Goal: Navigation & Orientation: Find specific page/section

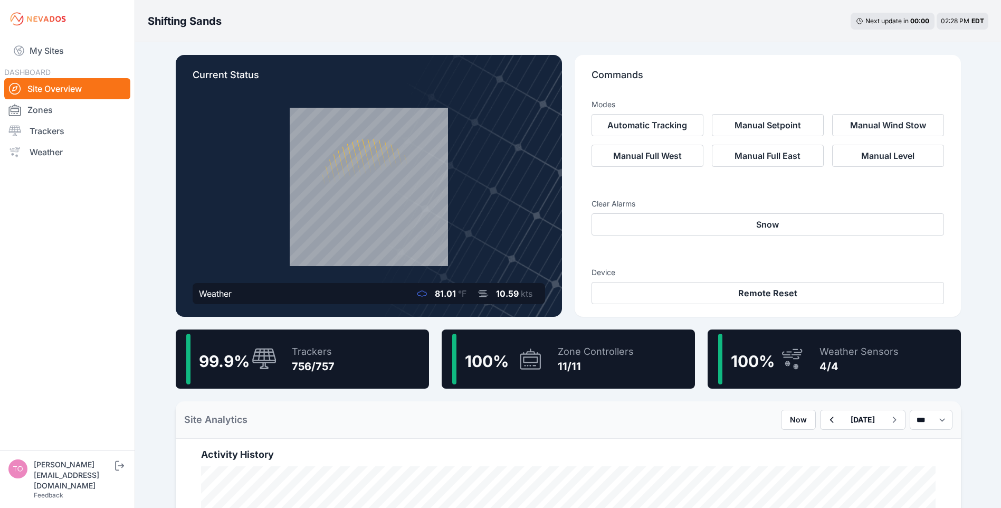
click at [45, 54] on link "My Sites" at bounding box center [67, 50] width 126 height 25
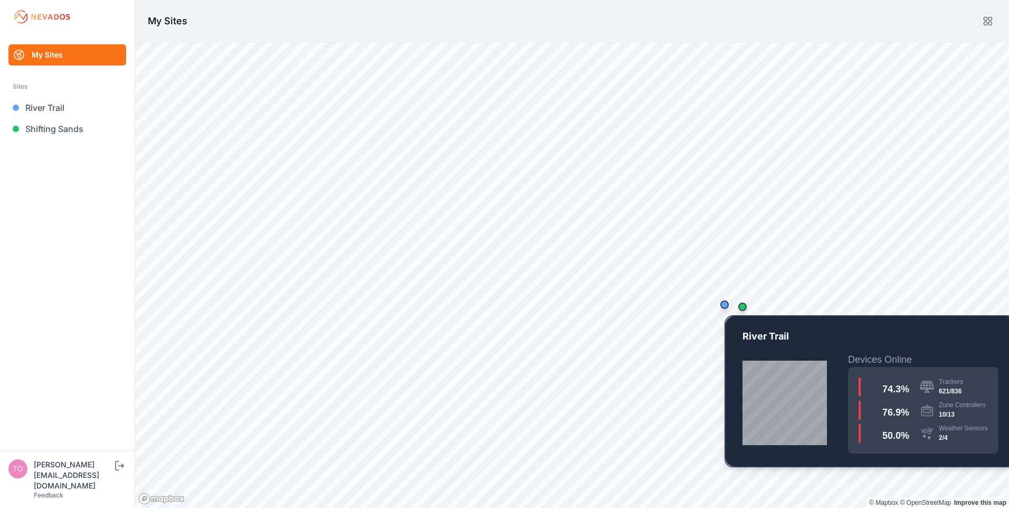
click at [727, 309] on div "Map marker" at bounding box center [724, 304] width 21 height 21
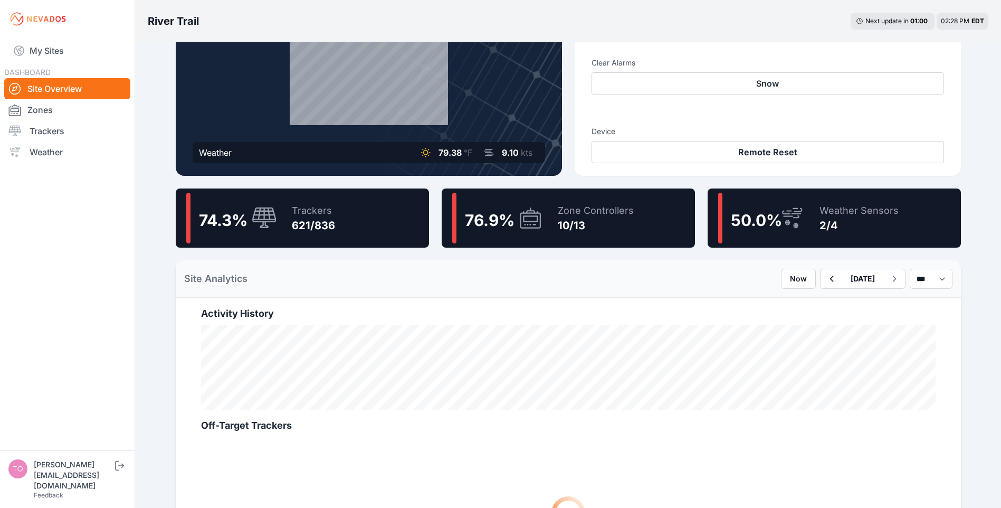
scroll to position [158, 0]
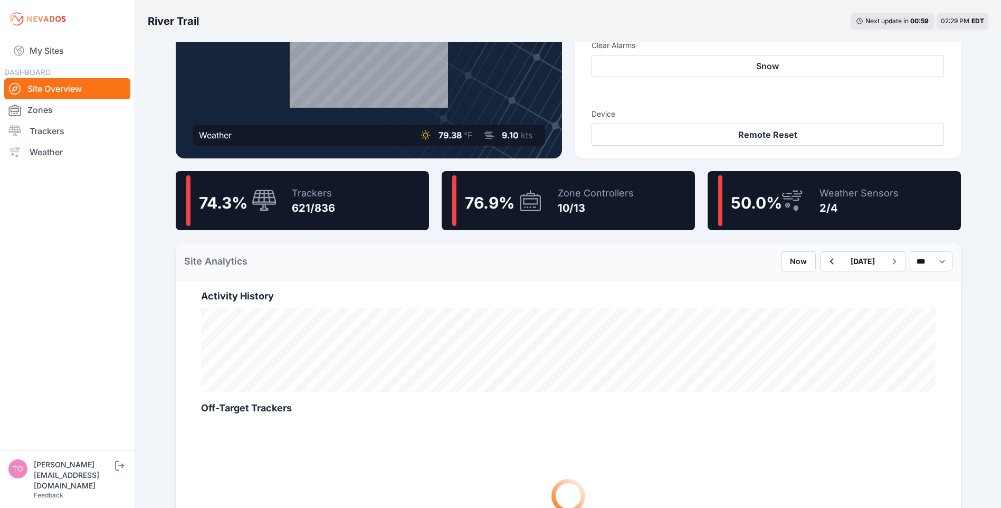
click at [585, 207] on div "10/13" at bounding box center [596, 208] width 76 height 15
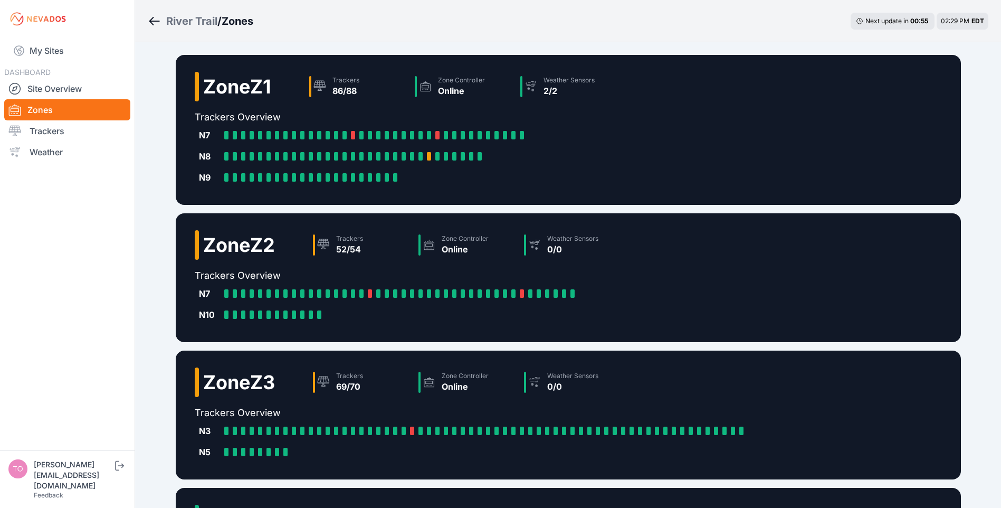
scroll to position [186, 0]
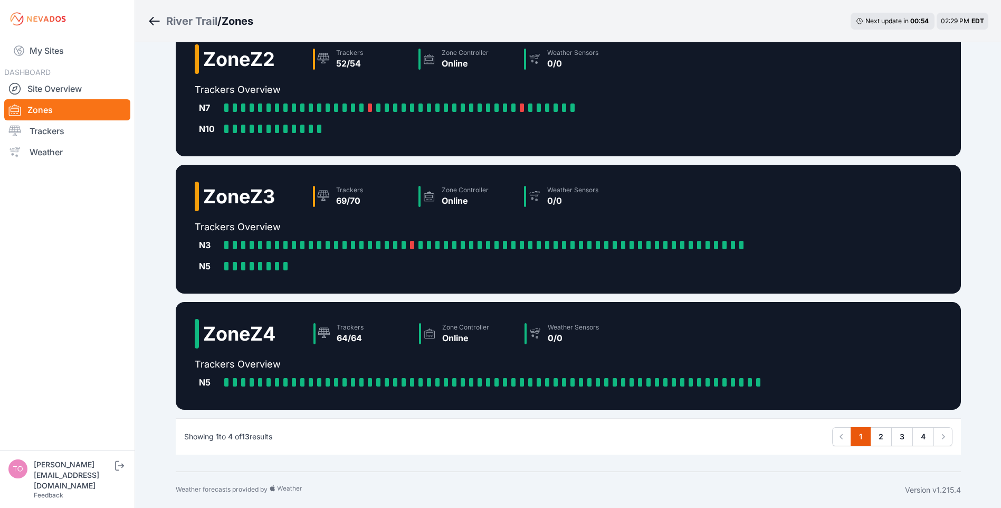
click at [941, 440] on icon "Pagination" at bounding box center [943, 436] width 11 height 11
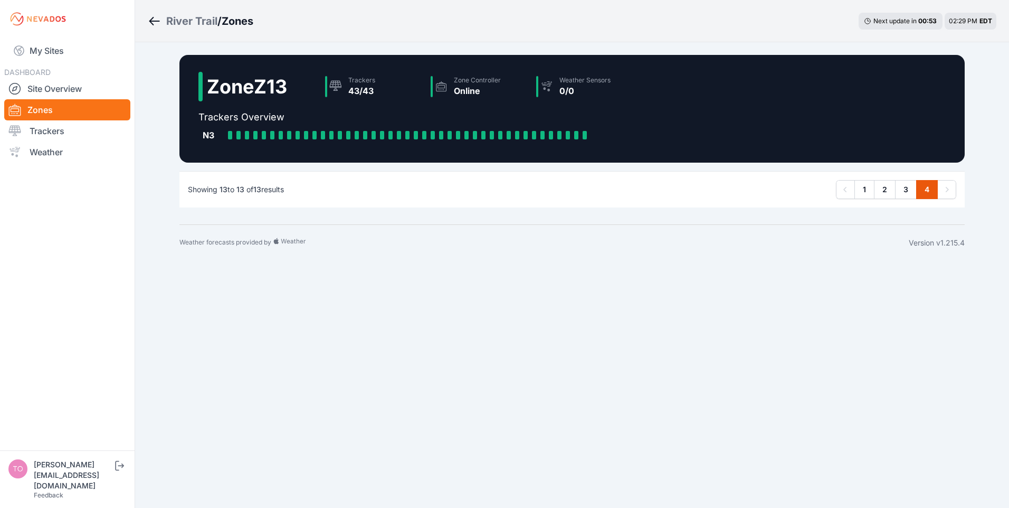
click at [883, 191] on link "2" at bounding box center [885, 189] width 22 height 19
